Goal: Information Seeking & Learning: Learn about a topic

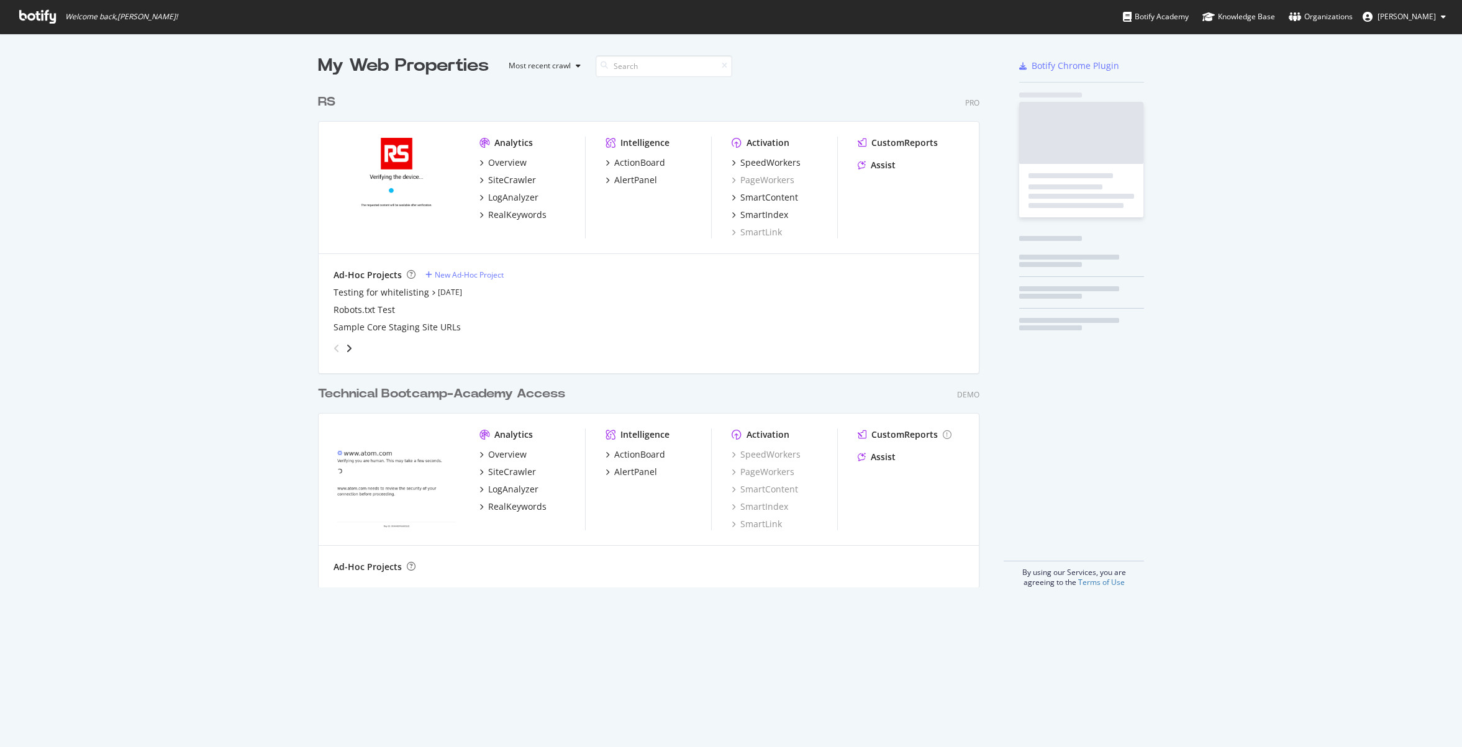
scroll to position [500, 662]
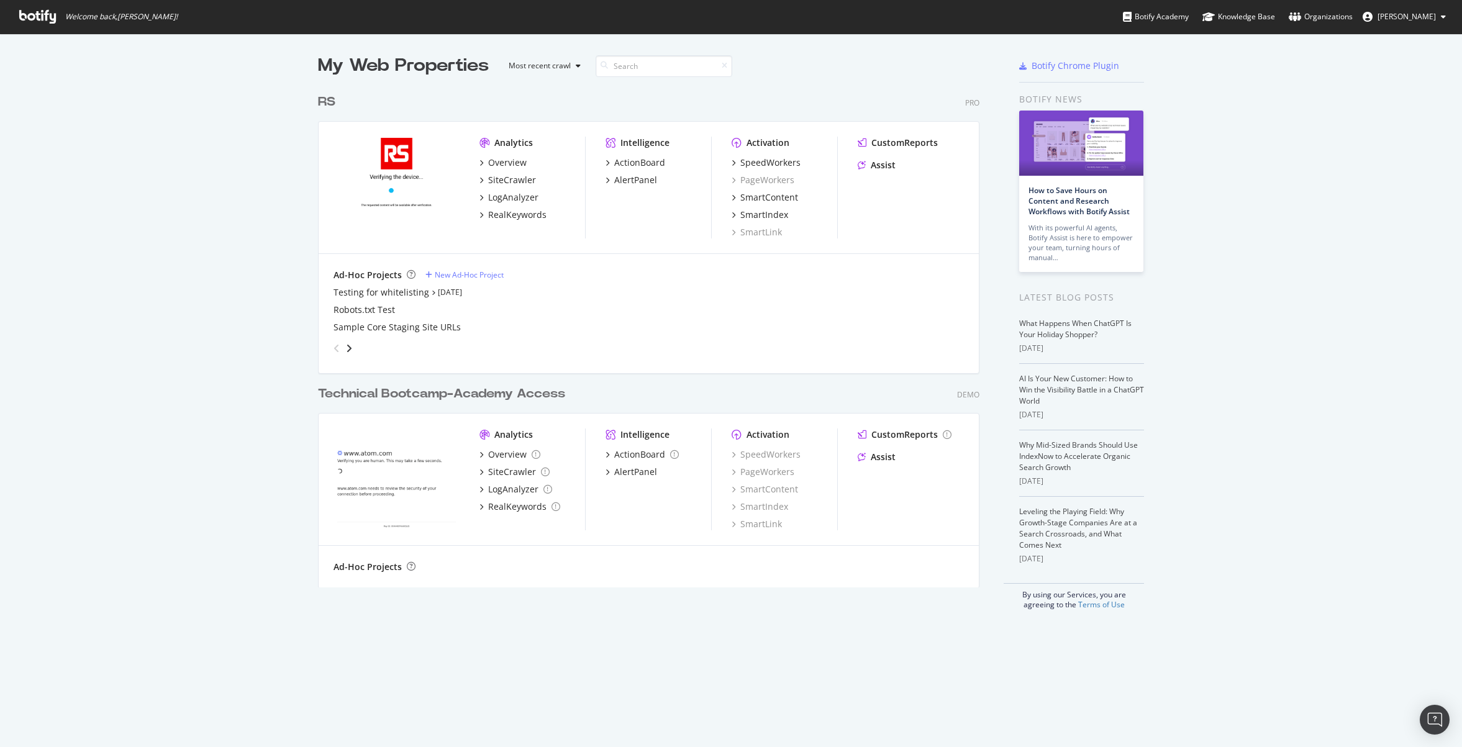
click at [924, 72] on div at bounding box center [946, 65] width 86 height 25
click at [509, 199] on div "LogAnalyzer" at bounding box center [513, 197] width 50 height 12
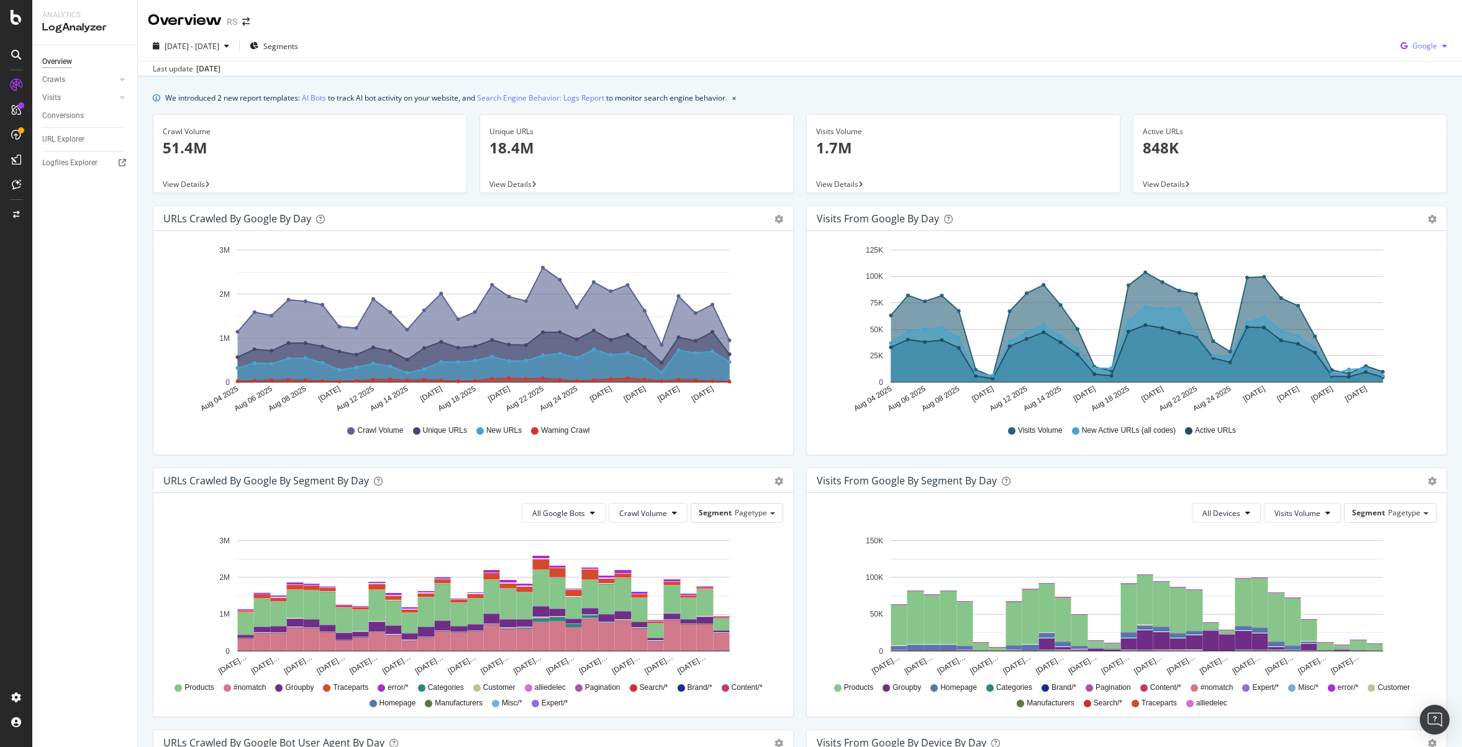
click at [1414, 52] on div "Google" at bounding box center [1423, 46] width 57 height 19
click at [1422, 115] on span "OpenAI" at bounding box center [1424, 116] width 46 height 11
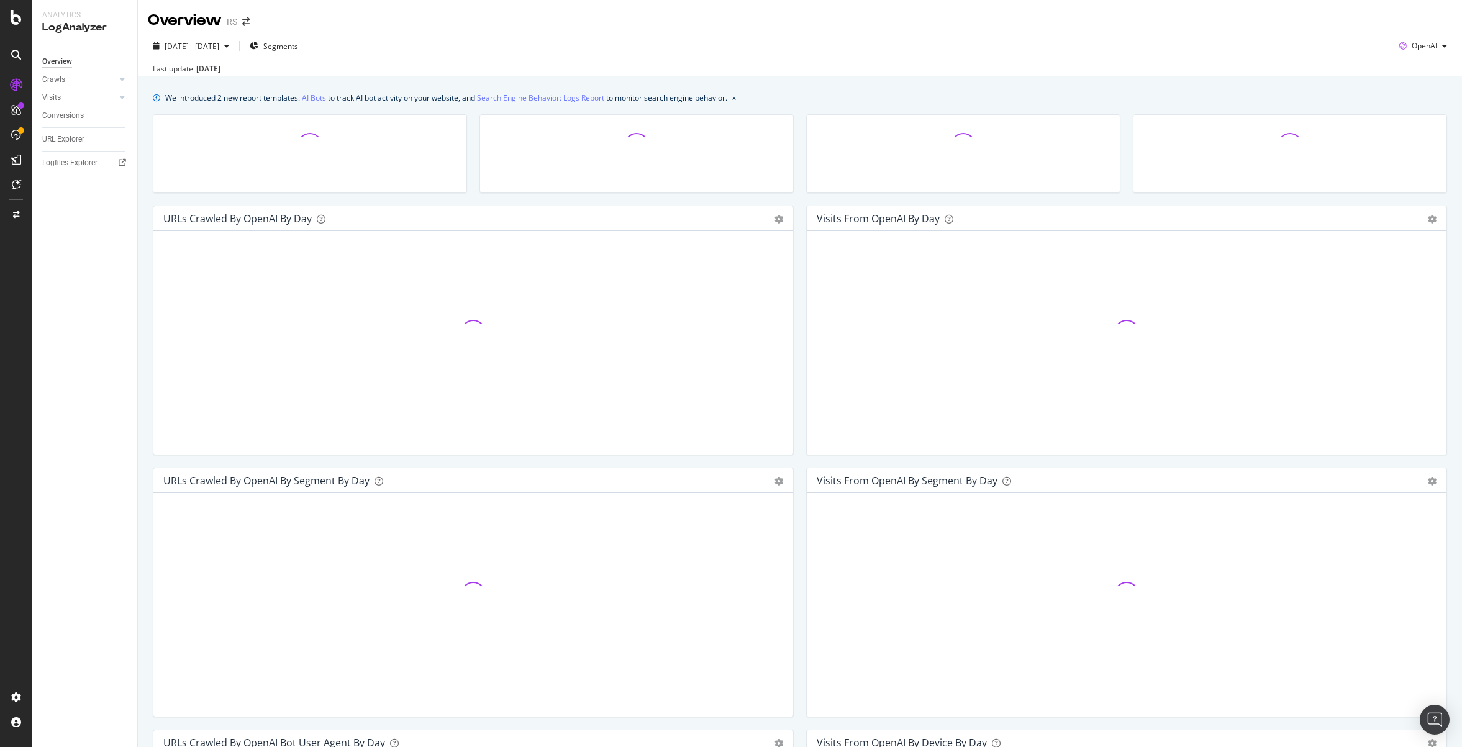
click at [1042, 95] on div "We introduced 2 new report templates: AI Bots to track AI bot activity on your …" at bounding box center [800, 97] width 1294 height 13
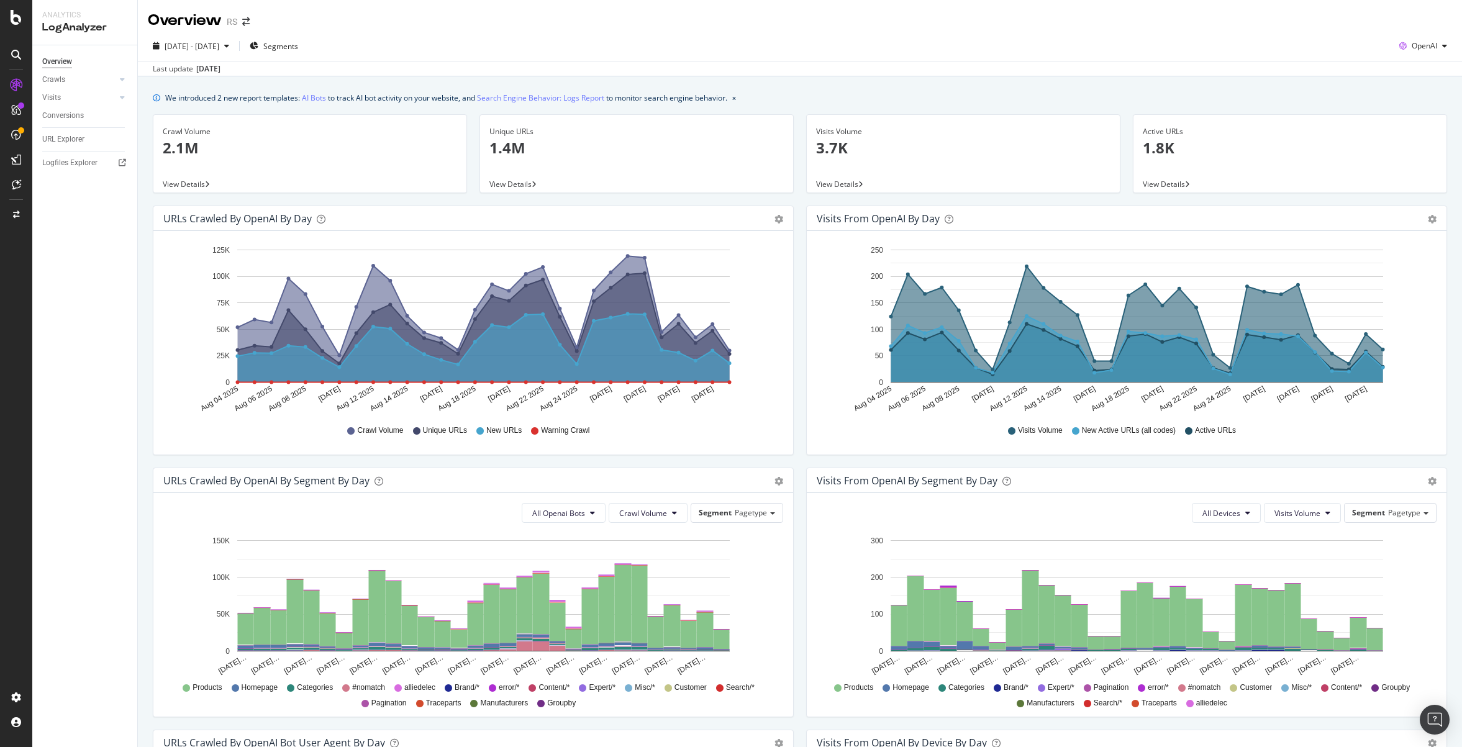
click at [800, 190] on div "Visits Volume 3.7K View Details" at bounding box center [963, 159] width 327 height 91
click at [219, 51] on span "[DATE] - [DATE]" at bounding box center [192, 46] width 55 height 11
click at [209, 145] on div "Last Year" at bounding box center [196, 149] width 32 height 11
type input "[DATE]"
click at [297, 269] on div "Apply" at bounding box center [287, 262] width 19 height 19
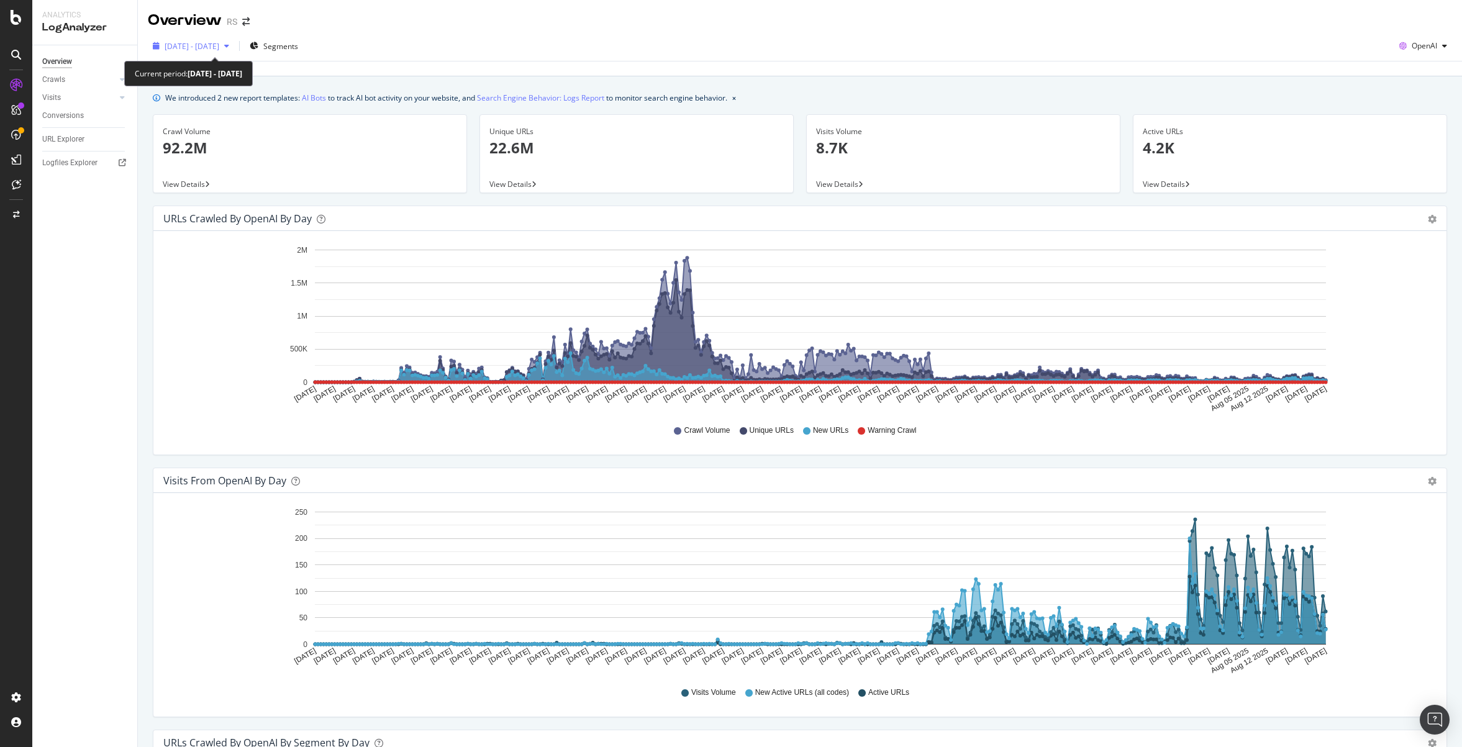
click at [234, 53] on div "[DATE] - [DATE]" at bounding box center [191, 46] width 86 height 19
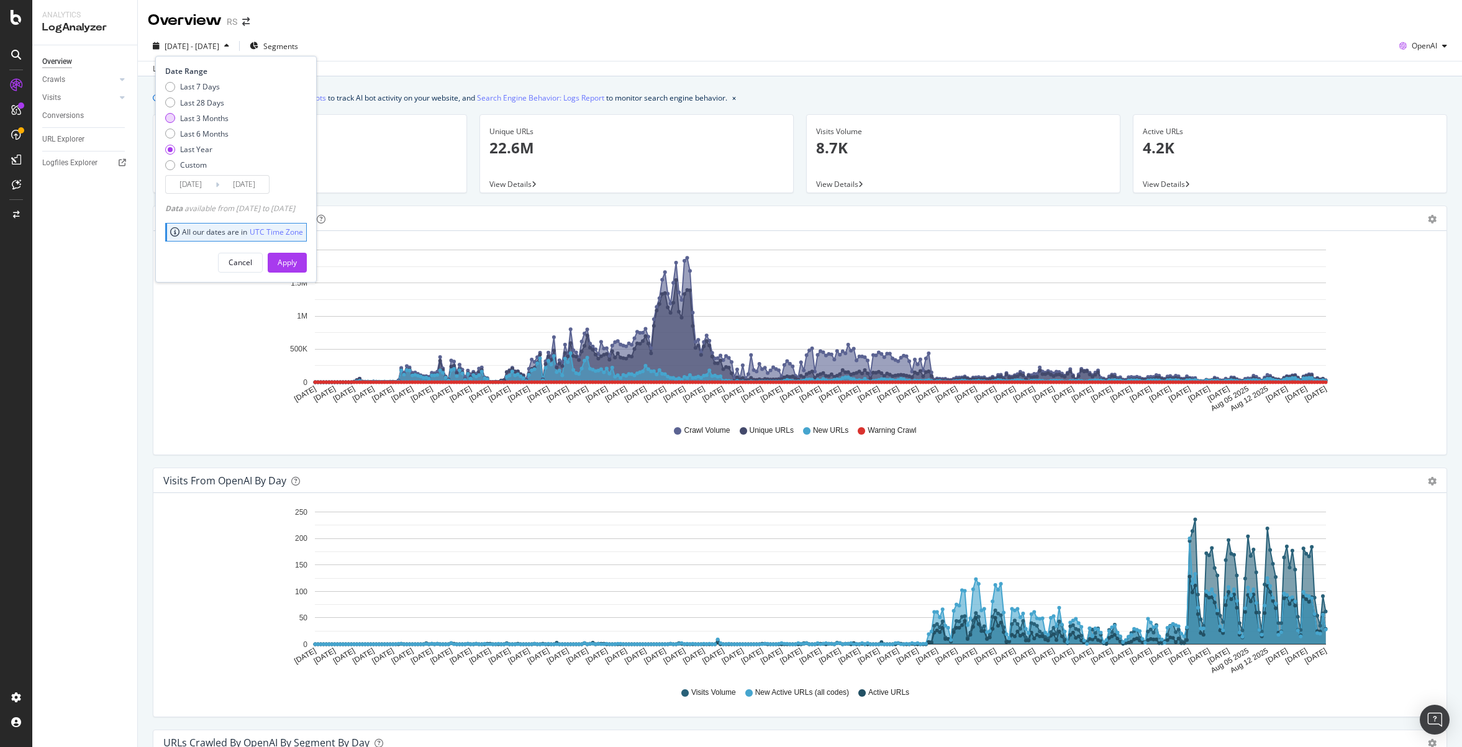
click at [215, 118] on div "Last 3 Months" at bounding box center [204, 118] width 48 height 11
type input "[DATE]"
click at [307, 264] on button "Apply" at bounding box center [287, 263] width 39 height 20
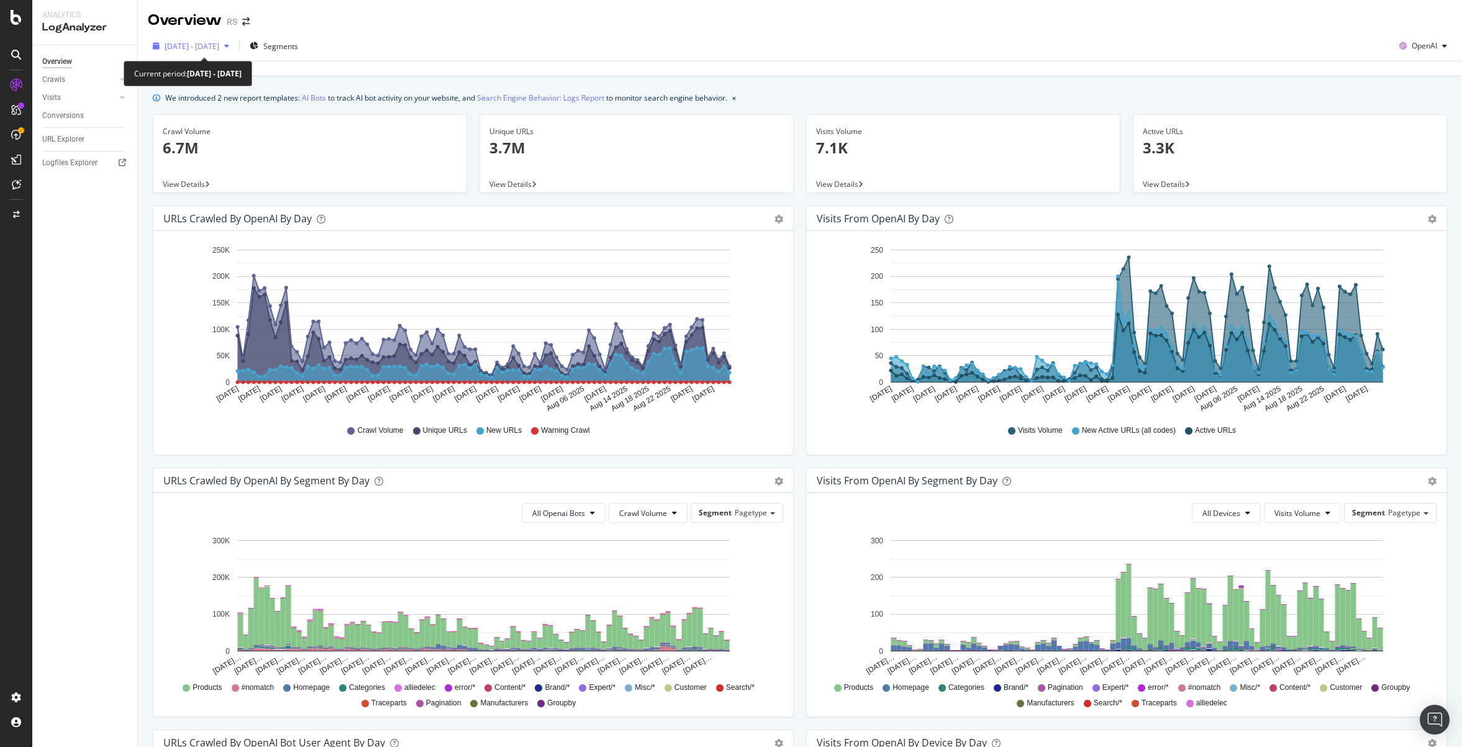
click at [219, 47] on span "[DATE] - [DATE]" at bounding box center [192, 46] width 55 height 11
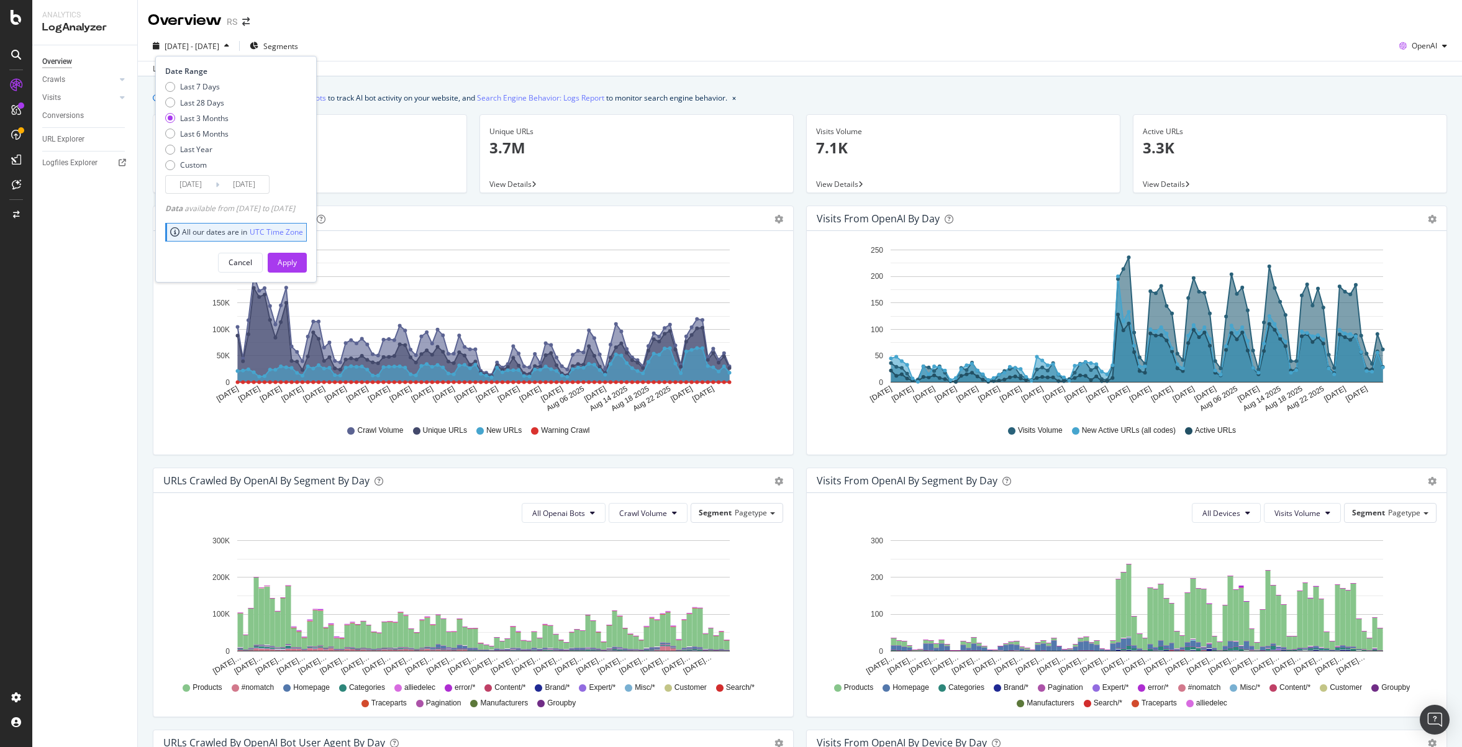
click at [190, 180] on input "[DATE]" at bounding box center [191, 184] width 50 height 17
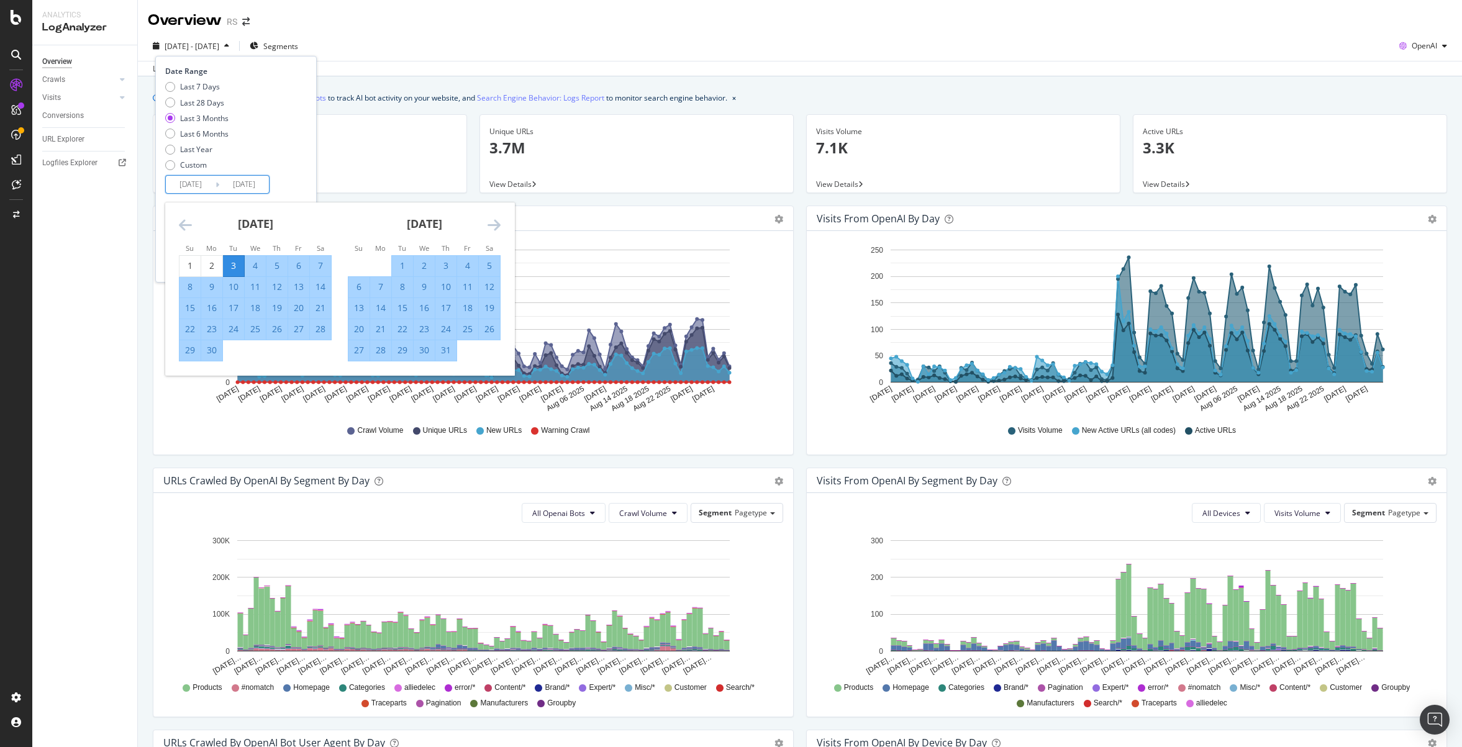
click at [177, 234] on div "[DATE] 1 2 3 4 5 6 7 8 9 10 11 12 13 14 15 16 17 18 19 20 21 22 23 24 25 26 27 …" at bounding box center [255, 281] width 169 height 159
click at [184, 232] on icon "Move backward to switch to the previous month." at bounding box center [185, 224] width 13 height 15
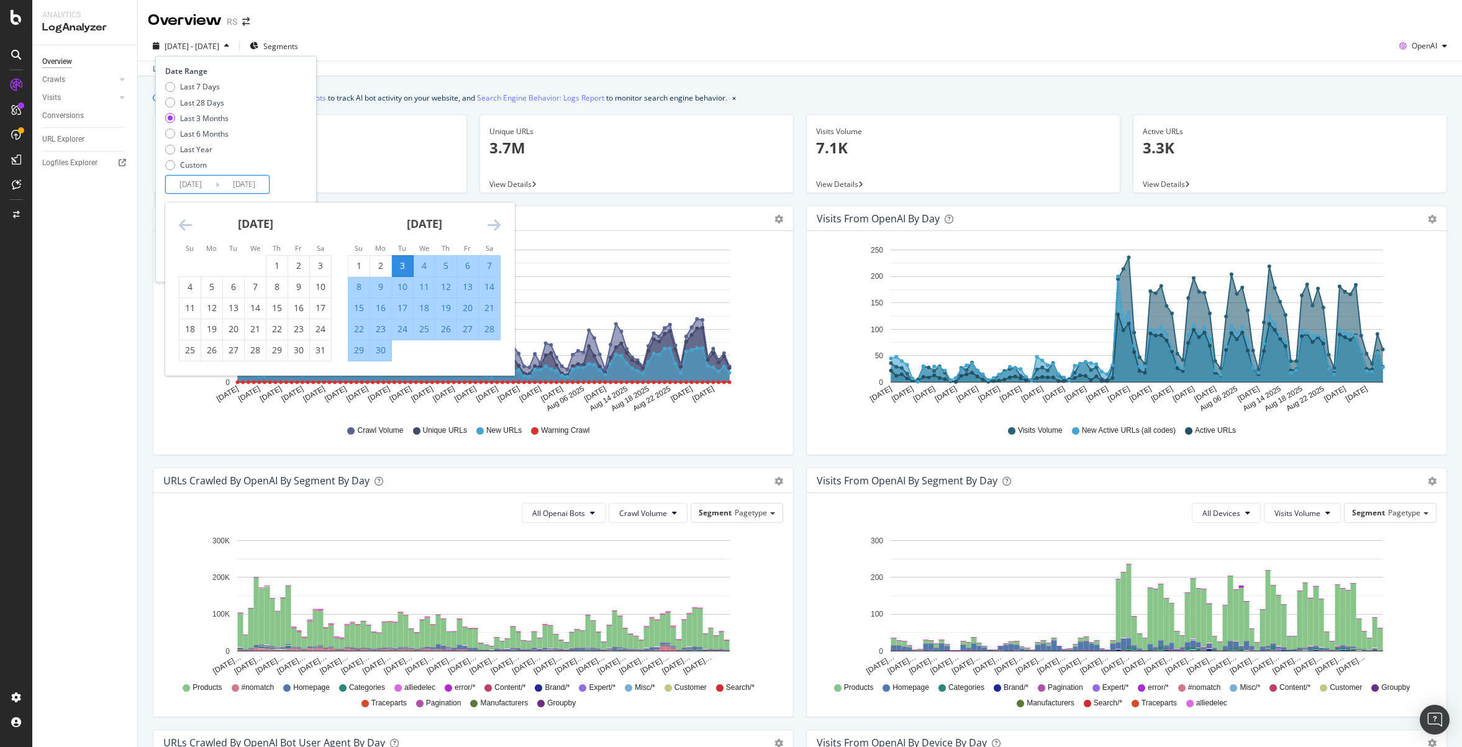
click at [187, 229] on icon "Move backward to switch to the previous month." at bounding box center [185, 224] width 13 height 15
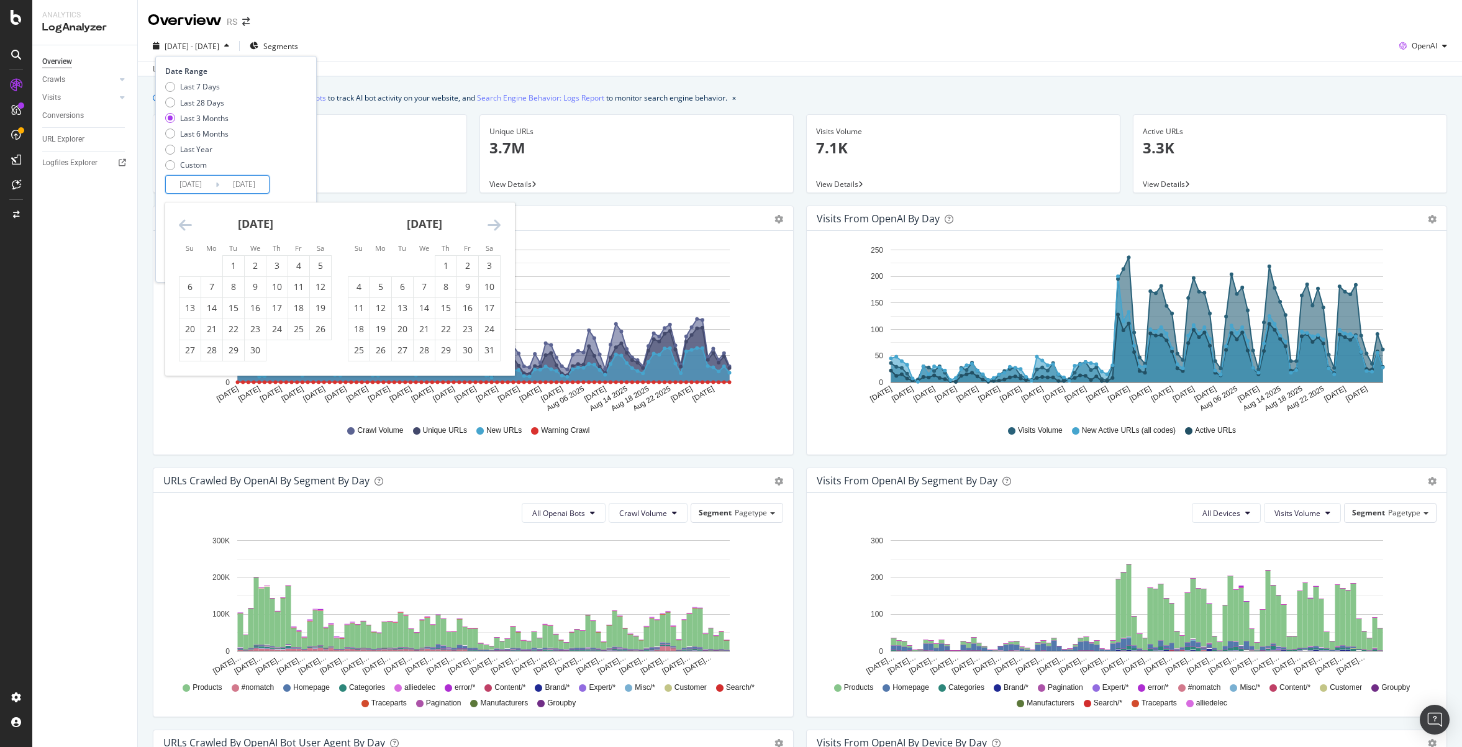
click at [497, 227] on icon "Move forward to switch to the next month." at bounding box center [493, 224] width 13 height 15
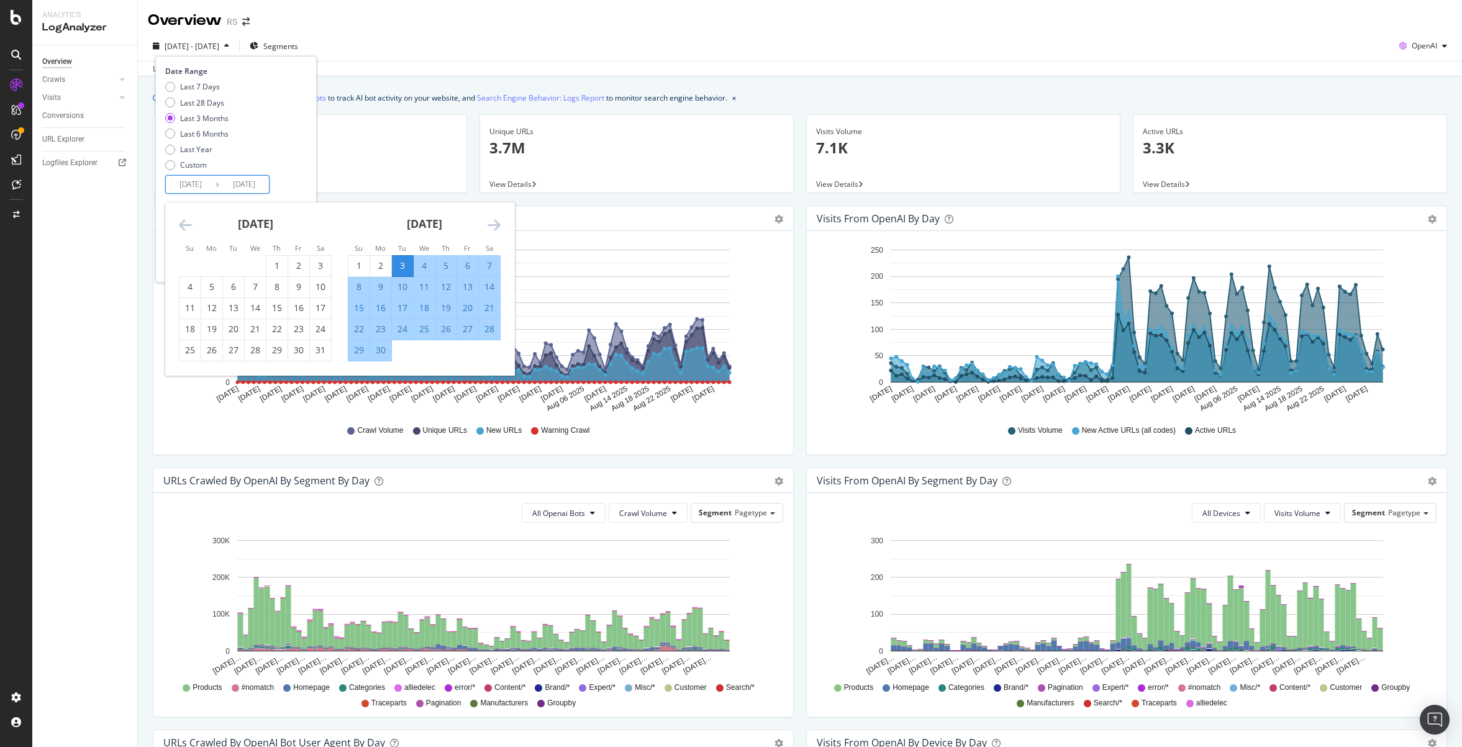
click at [496, 227] on icon "Move forward to switch to the next month." at bounding box center [493, 224] width 13 height 15
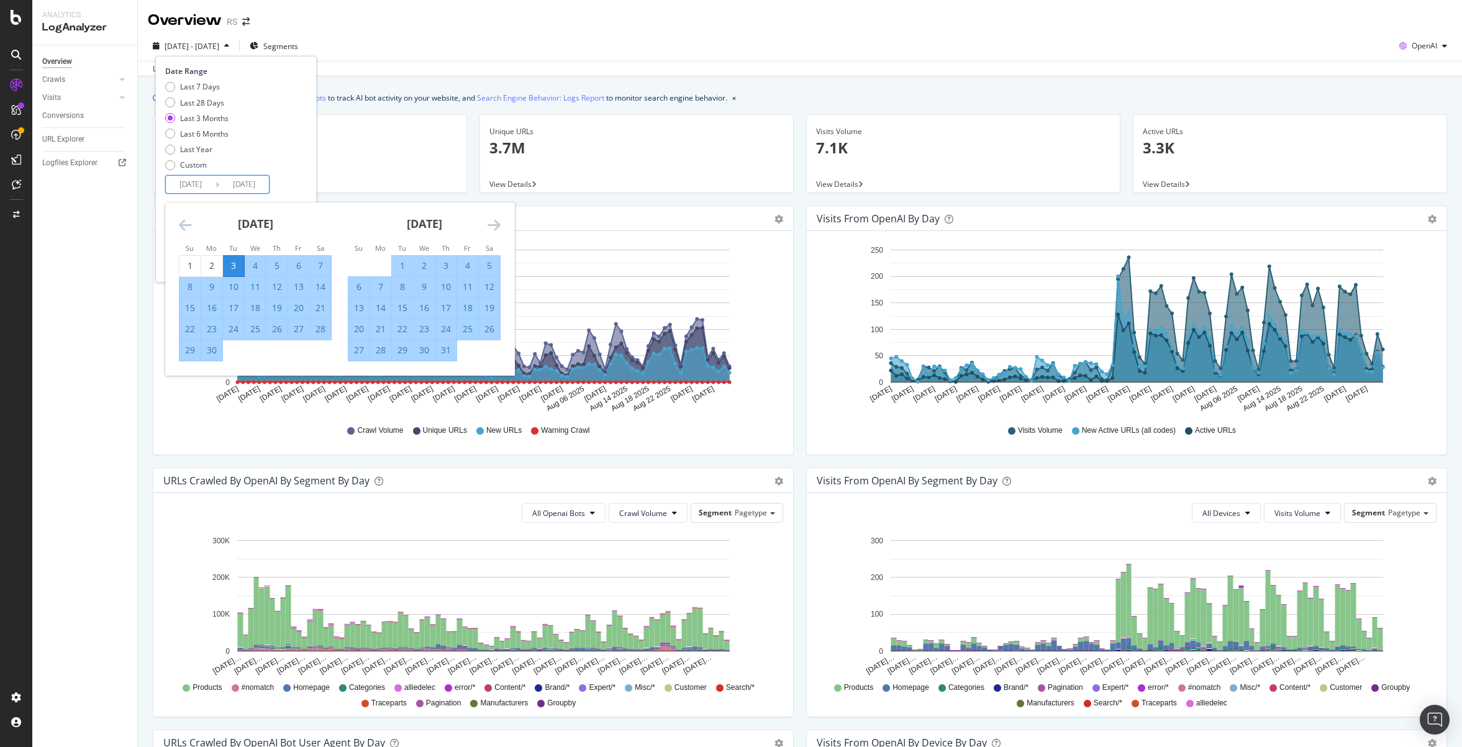
click at [443, 311] on div "17" at bounding box center [445, 308] width 21 height 12
type input "[DATE]"
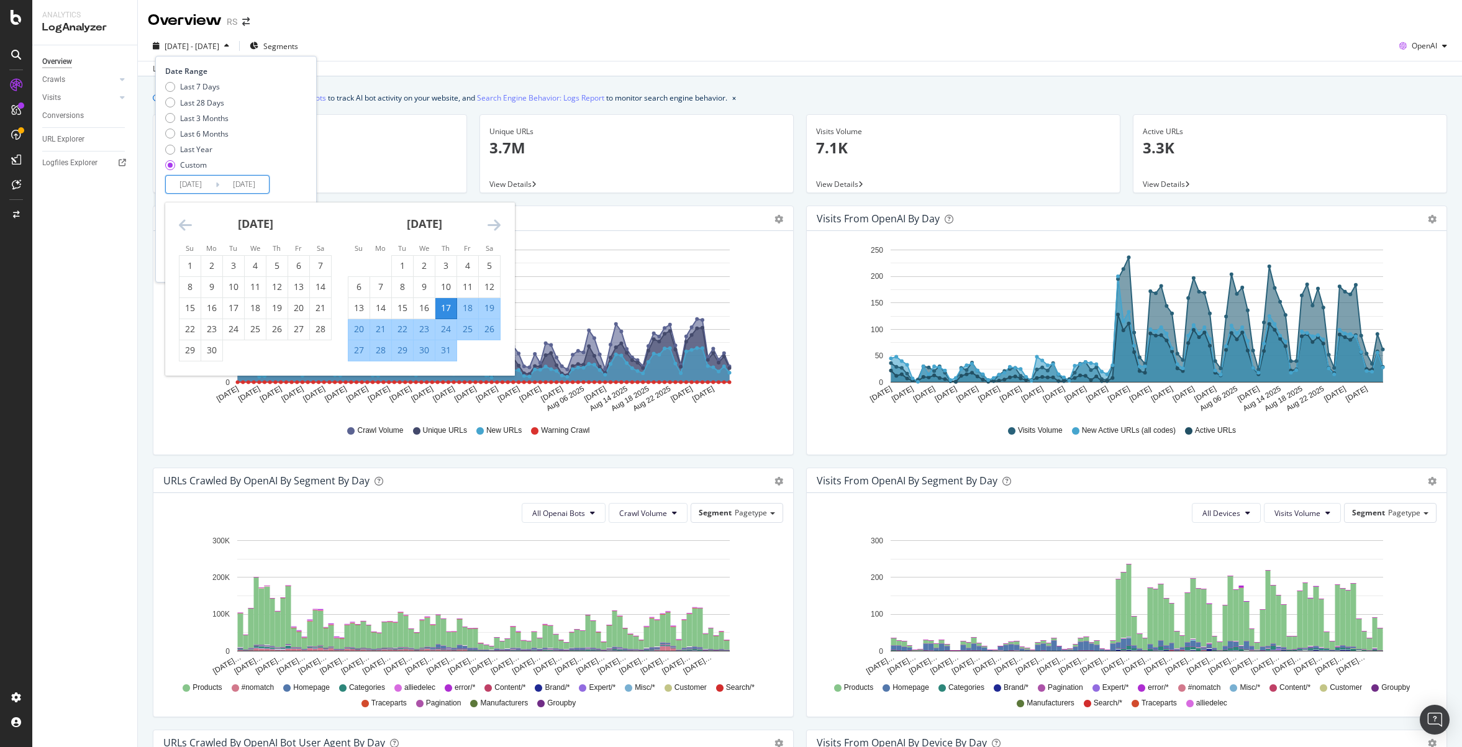
click at [304, 141] on div "Last 7 Days Last 28 Days Last 3 Months Last 6 Months Last Year Custom" at bounding box center [234, 128] width 138 height 94
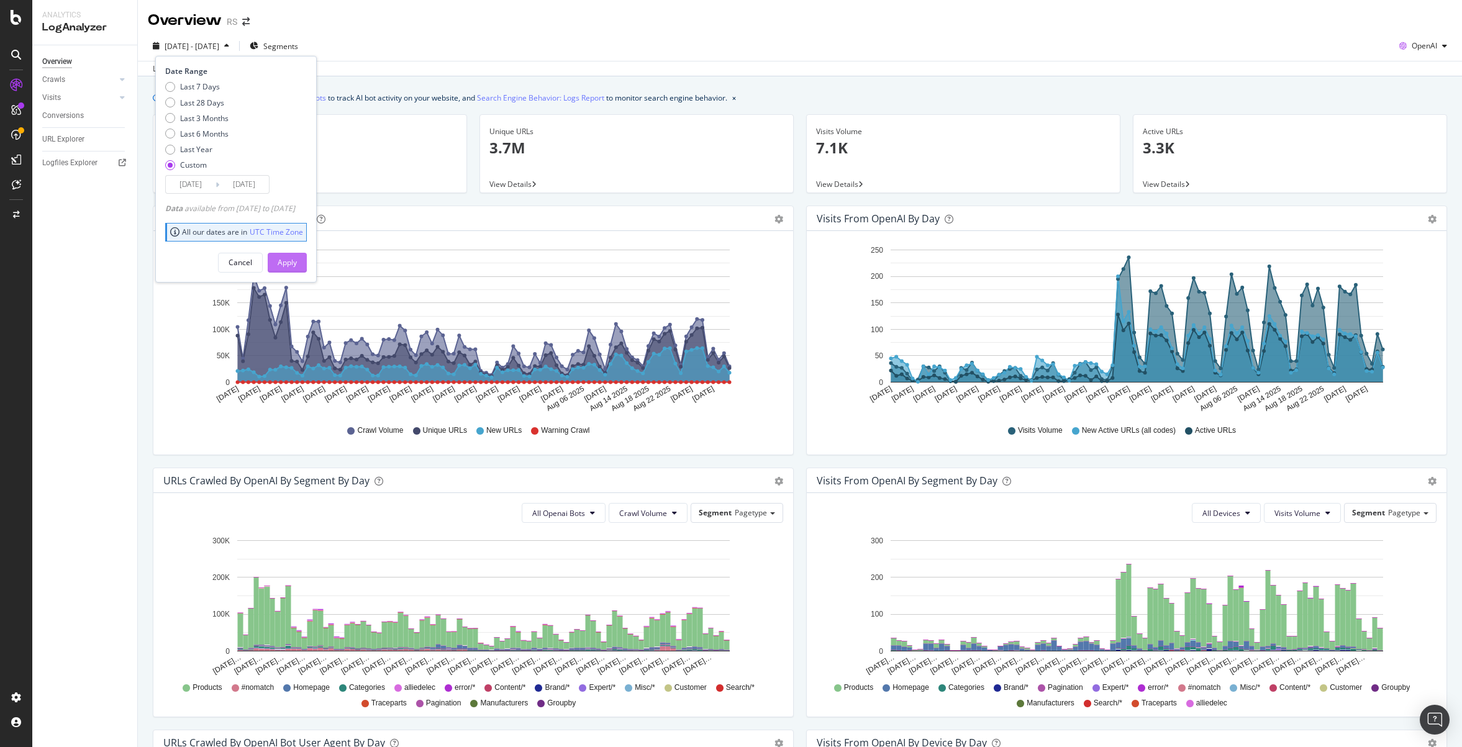
click at [307, 272] on button "Apply" at bounding box center [287, 263] width 39 height 20
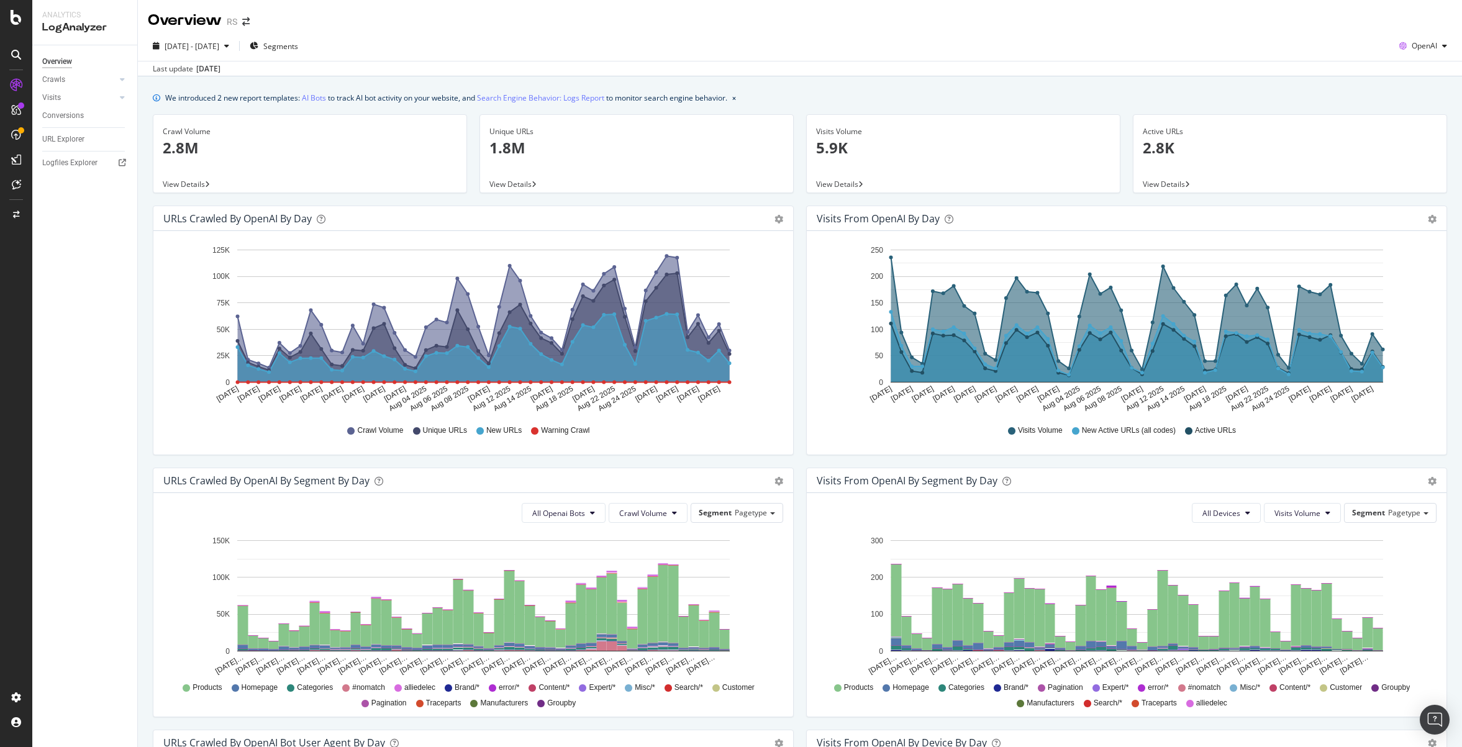
click at [807, 445] on div "Hold CTRL while clicking to filter the report. [DATE] [DATE] [DATE] [DATE] [DAT…" at bounding box center [1127, 343] width 640 height 224
click at [822, 448] on div "Hold CTRL while clicking to filter the report. [DATE] [DATE] [DATE] [DATE] [DAT…" at bounding box center [1127, 343] width 640 height 224
click at [1420, 47] on span "OpenAI" at bounding box center [1423, 45] width 25 height 11
click at [1404, 140] on span "Other AI Bots" at bounding box center [1423, 139] width 46 height 11
